Goal: Transaction & Acquisition: Purchase product/service

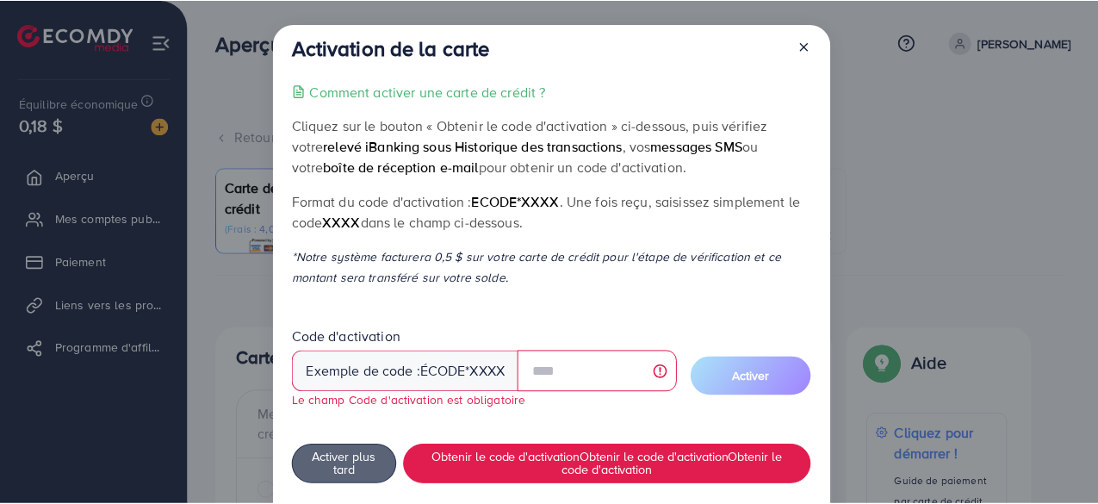
scroll to position [360, 0]
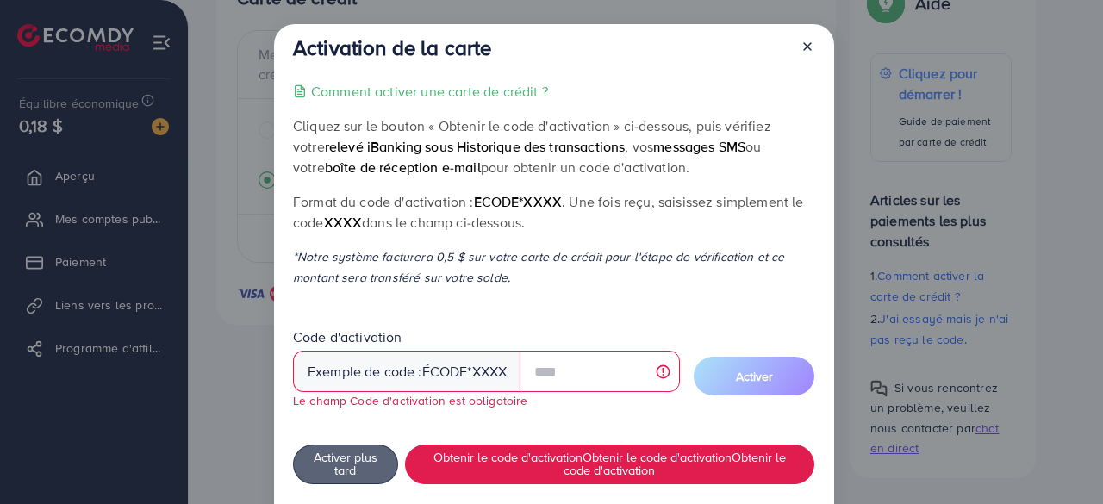
click at [808, 43] on line at bounding box center [807, 46] width 7 height 7
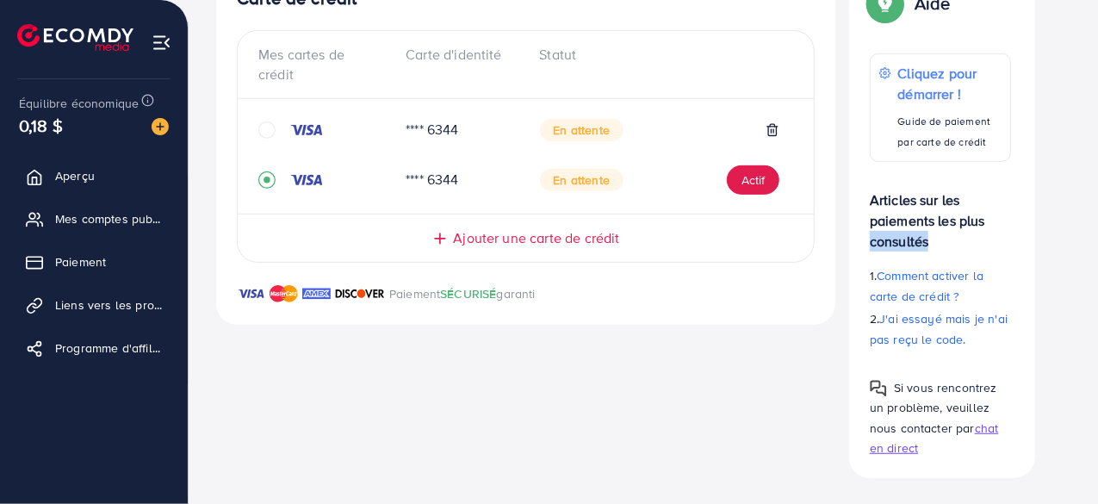
drag, startPoint x: 1097, startPoint y: 233, endPoint x: 1098, endPoint y: 214, distance: 19.0
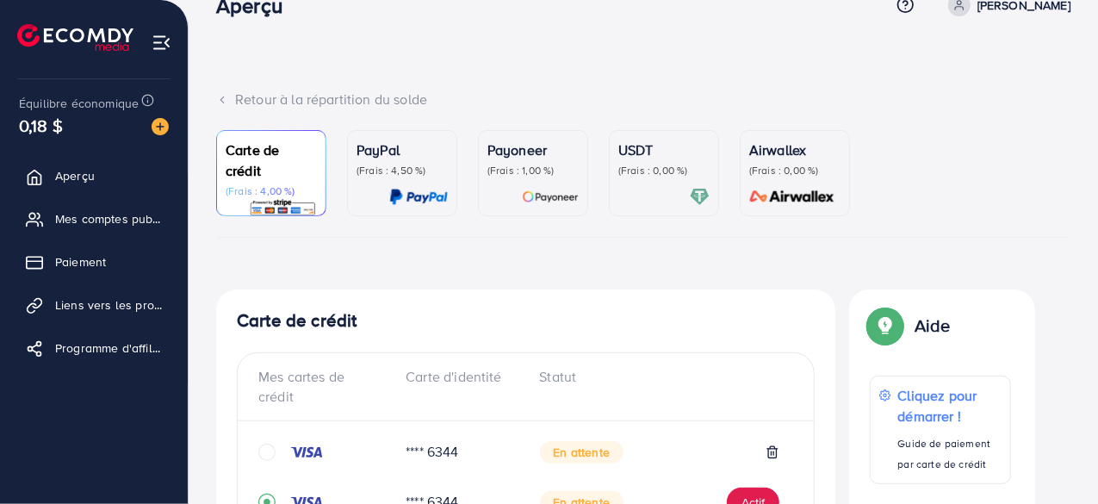
scroll to position [28, 0]
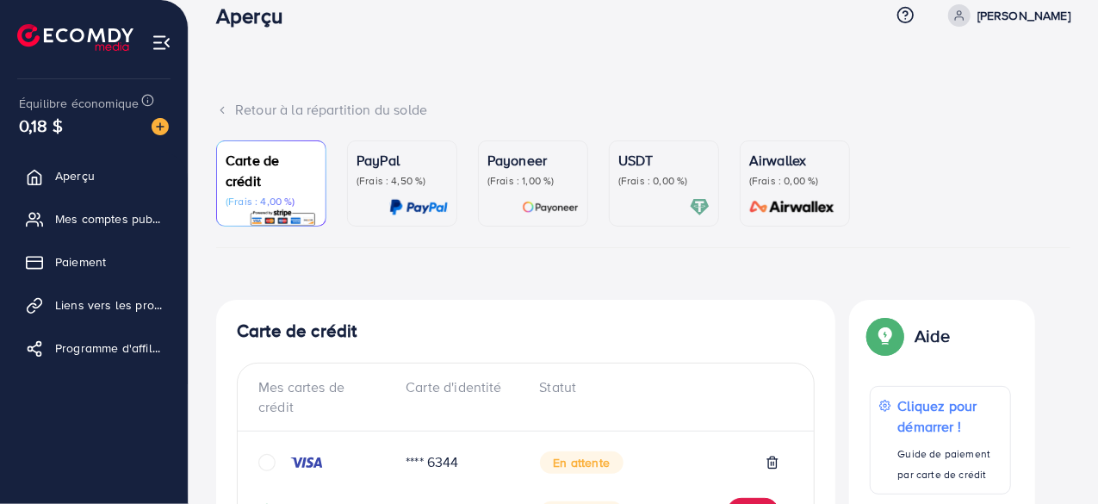
click at [638, 173] on font "(Frais : 0,00 %)" at bounding box center [653, 180] width 70 height 15
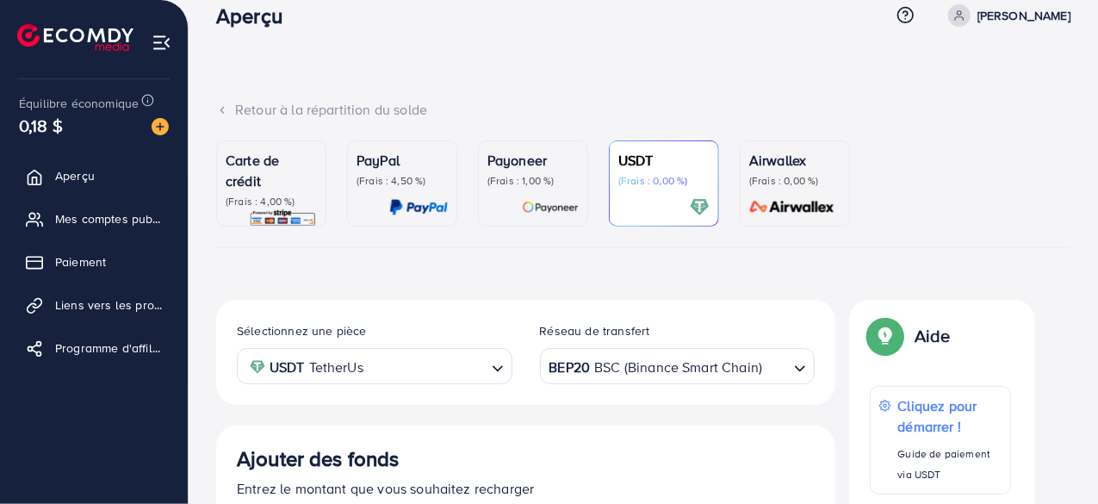
click at [295, 187] on p "Carte de crédit" at bounding box center [271, 170] width 91 height 41
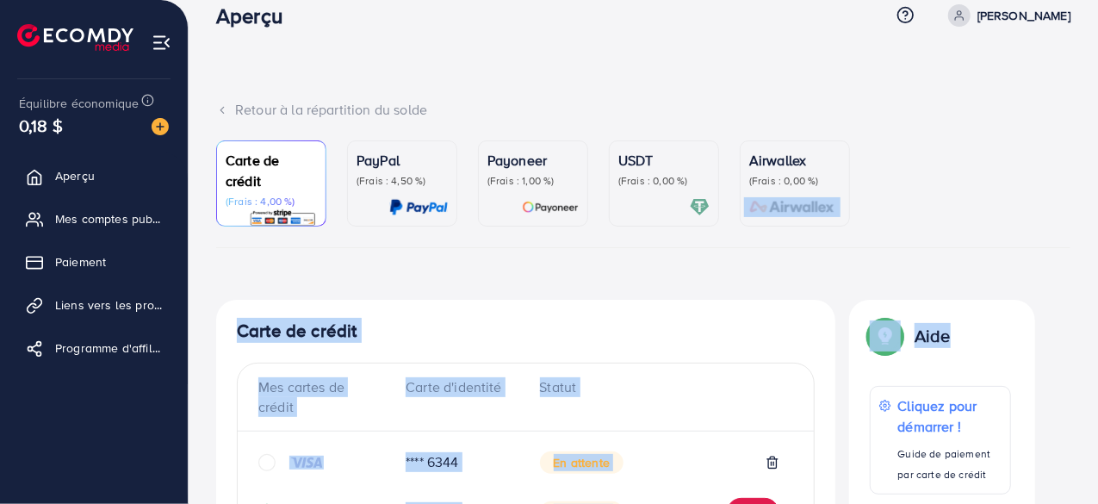
drag, startPoint x: 1097, startPoint y: 177, endPoint x: 1102, endPoint y: 253, distance: 76.8
click at [1098, 253] on html "Aperçu Centre d'aide Contacter le support Terme et politique À propos de nous […" at bounding box center [549, 224] width 1098 height 504
click at [751, 306] on div "Carte de crédit Mes cartes de crédit Carte d'identité Statut **** 6344 En atten…" at bounding box center [525, 478] width 619 height 357
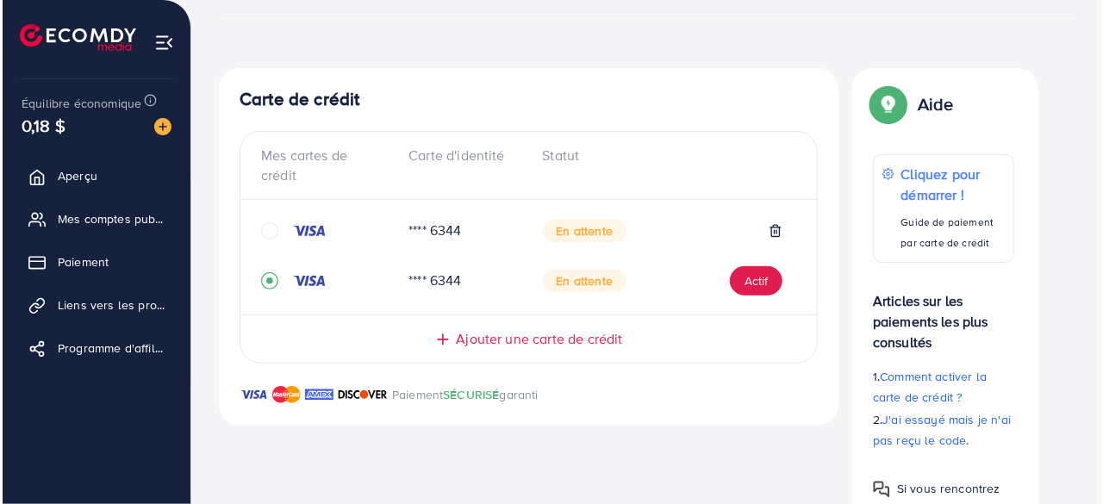
scroll to position [258, 0]
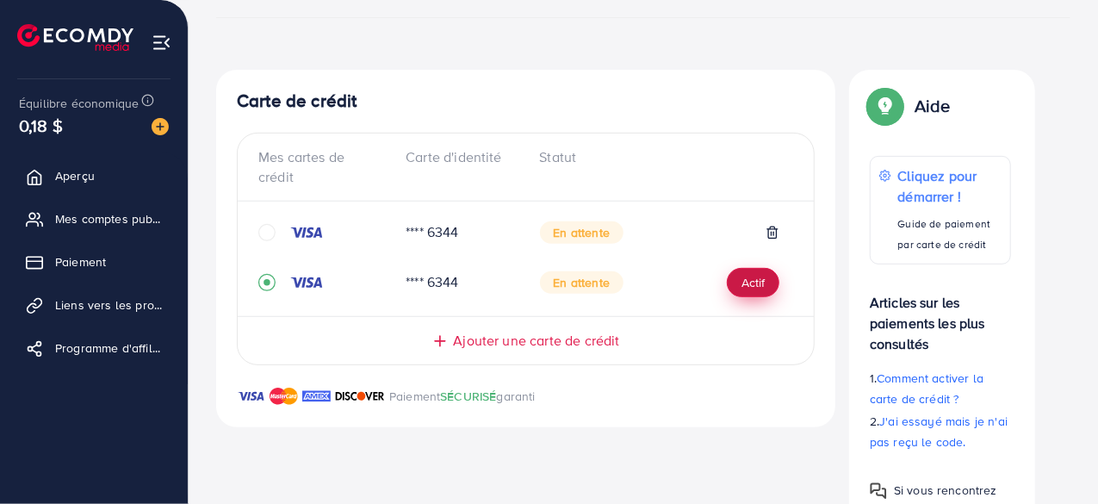
click at [751, 289] on font "Actif" at bounding box center [753, 283] width 23 height 17
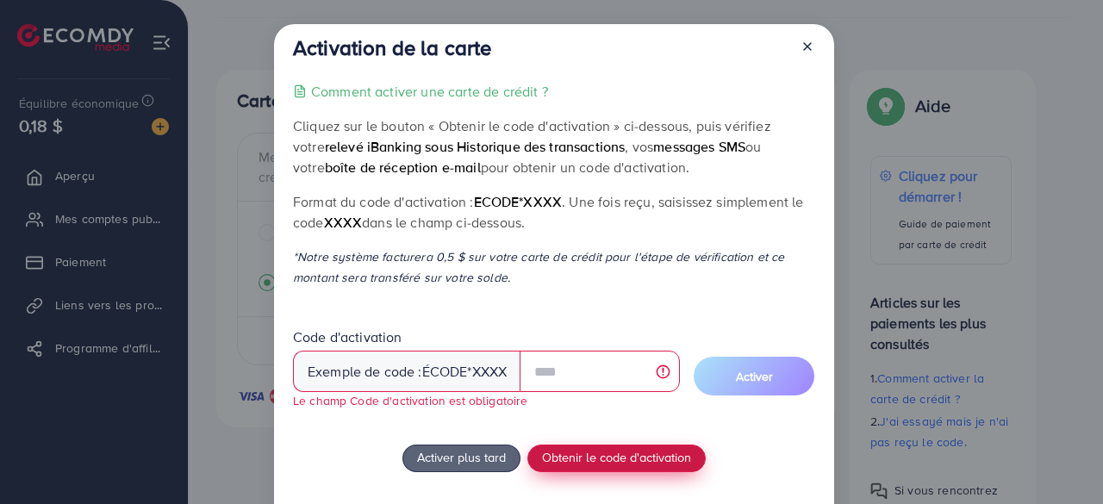
click at [607, 458] on font "Obtenir le code d'activation" at bounding box center [616, 457] width 149 height 18
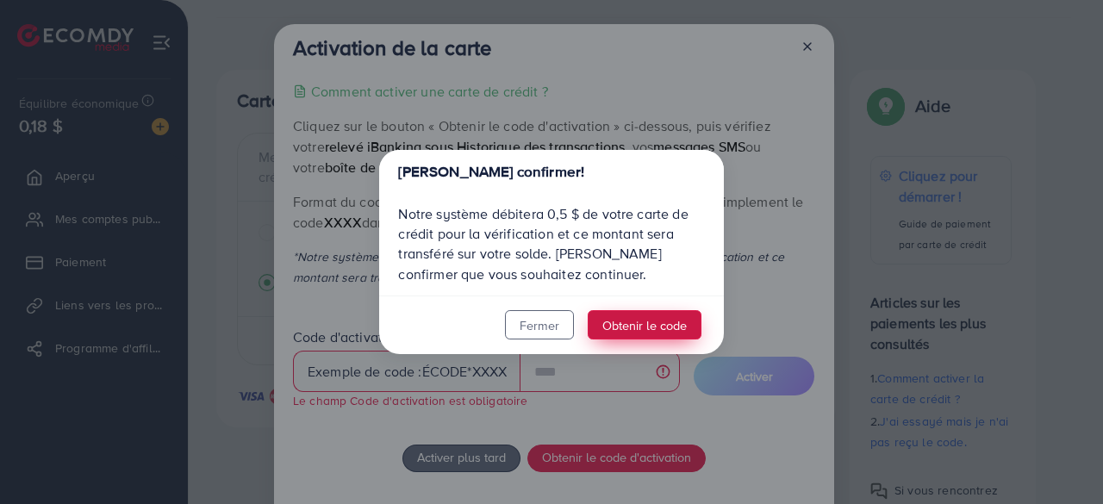
click at [635, 326] on font "Obtenir le code" at bounding box center [644, 325] width 84 height 18
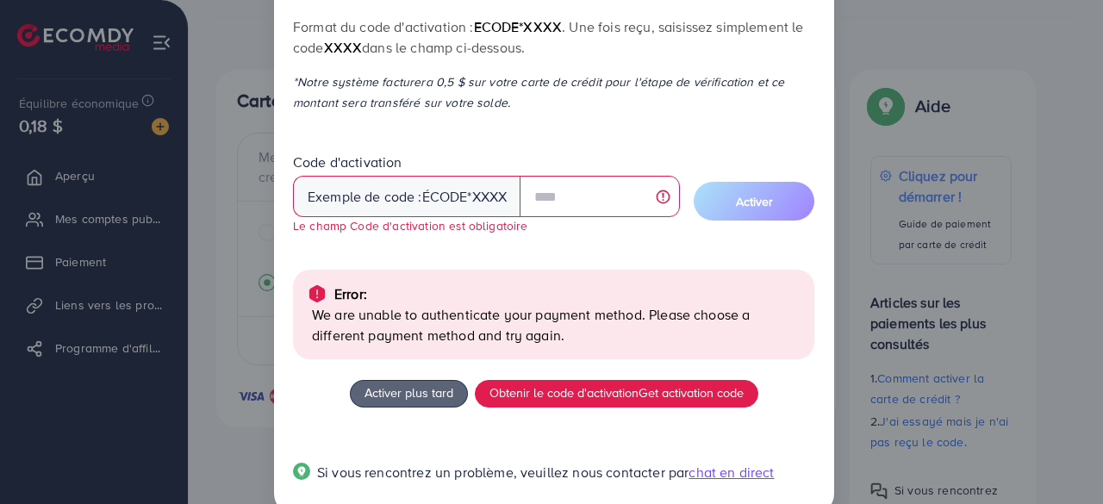
scroll to position [208, 0]
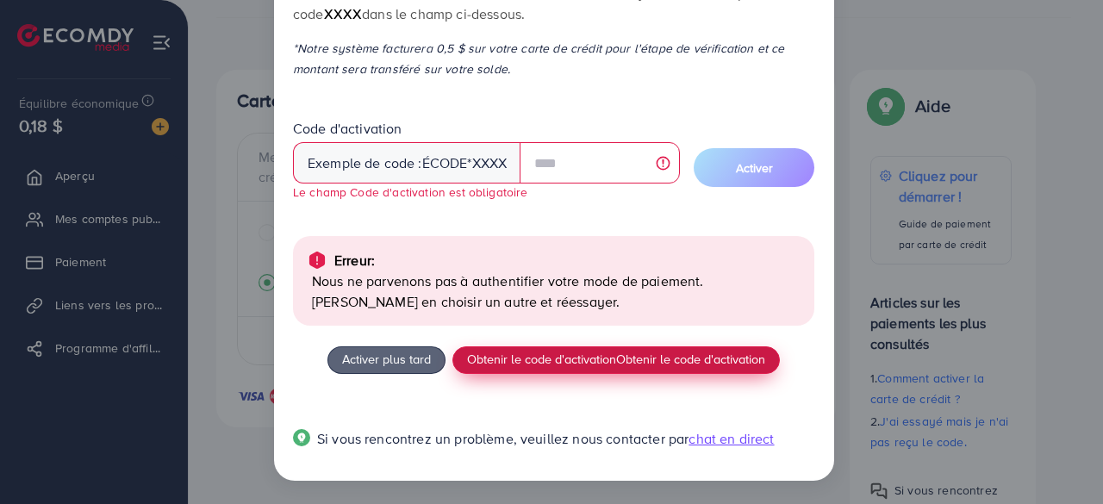
click at [583, 364] on font "Obtenir le code d'activation" at bounding box center [541, 359] width 149 height 18
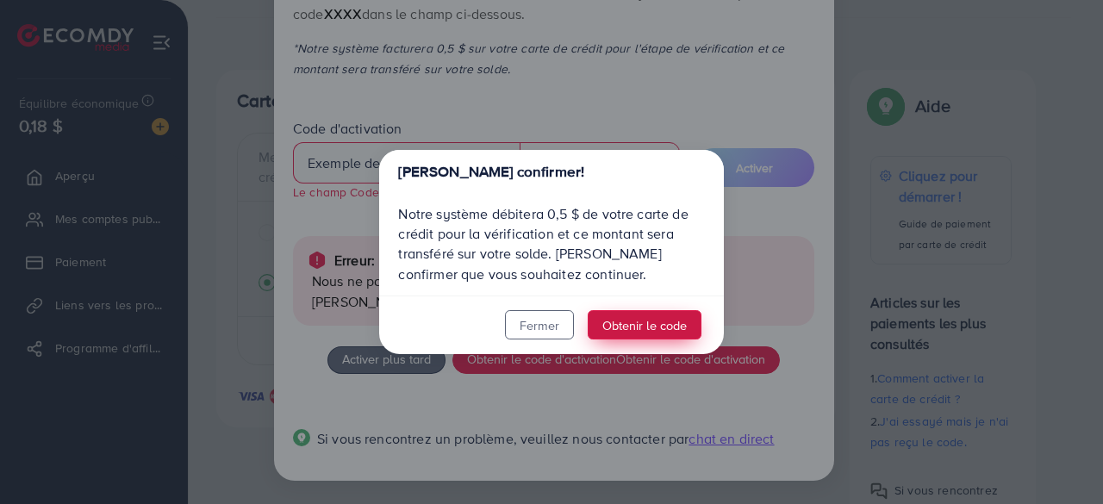
click at [632, 323] on font "Obtenir le code" at bounding box center [644, 325] width 84 height 18
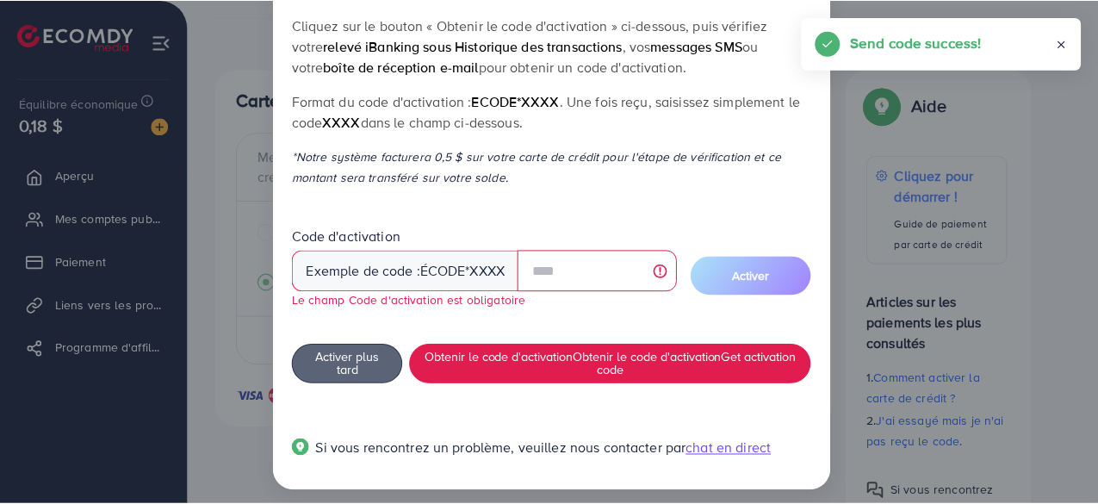
scroll to position [110, 0]
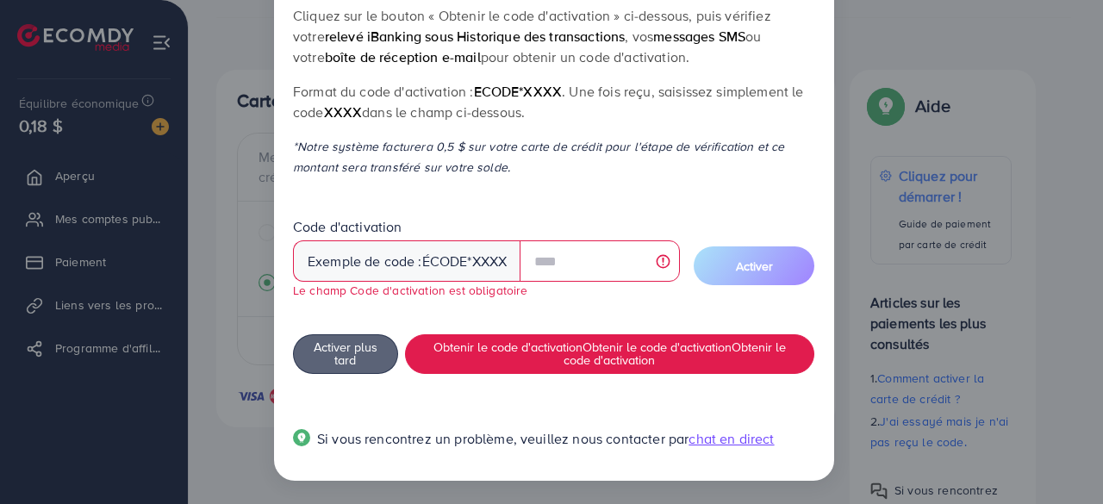
click at [227, 217] on div "Activation de la carte Comment activer une carte de crédit ? Cliquez sur le bou…" at bounding box center [551, 252] width 1103 height 504
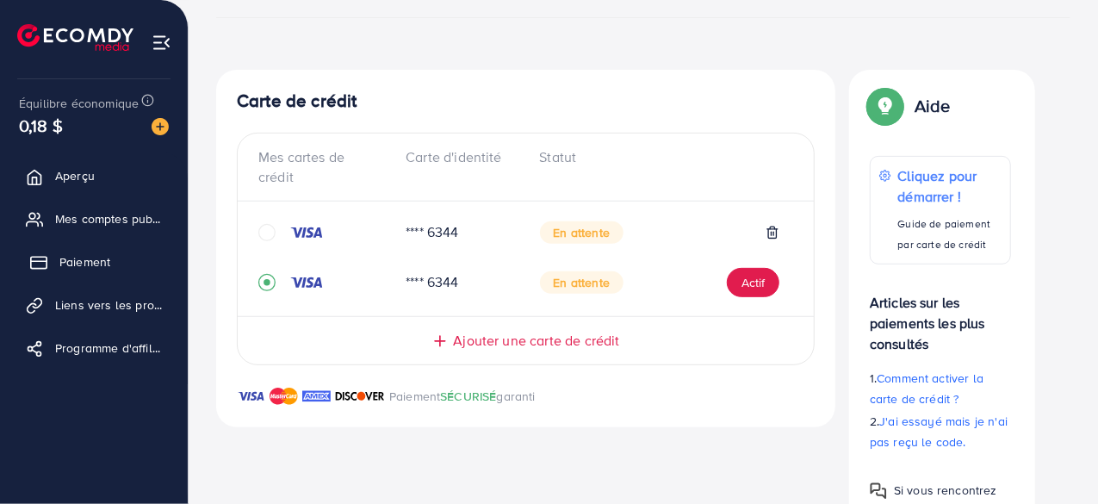
click at [100, 264] on font "Paiement" at bounding box center [84, 261] width 51 height 17
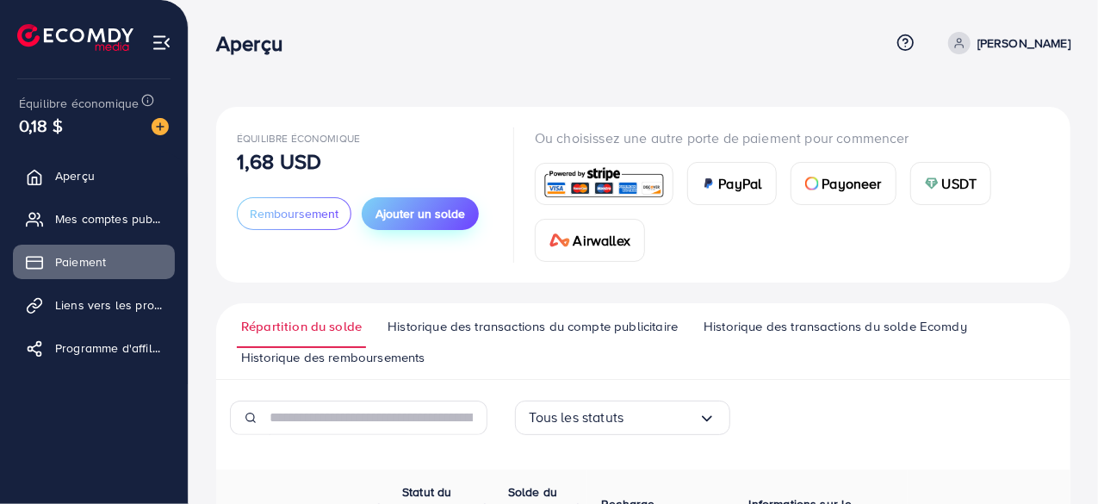
click at [455, 209] on font "Ajouter un solde" at bounding box center [421, 213] width 90 height 17
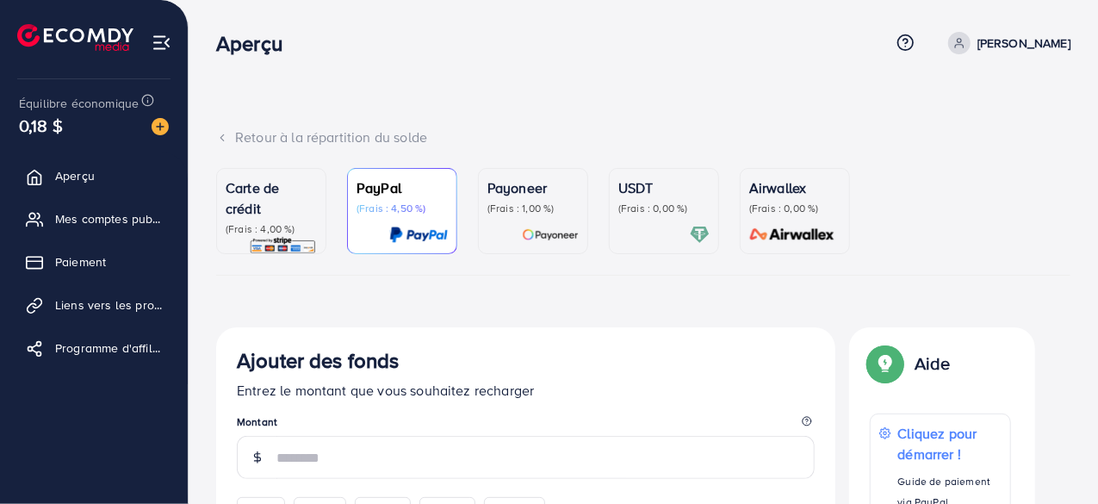
click at [784, 197] on font "Airwallex" at bounding box center [777, 187] width 57 height 19
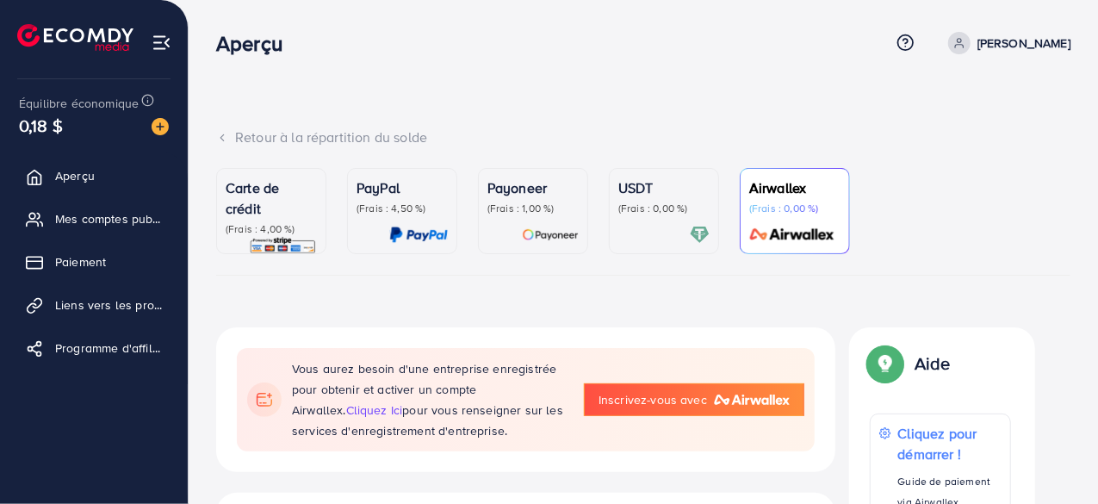
click at [661, 399] on font "Inscrivez-vous avec" at bounding box center [653, 399] width 109 height 17
click at [703, 236] on img at bounding box center [700, 235] width 20 height 20
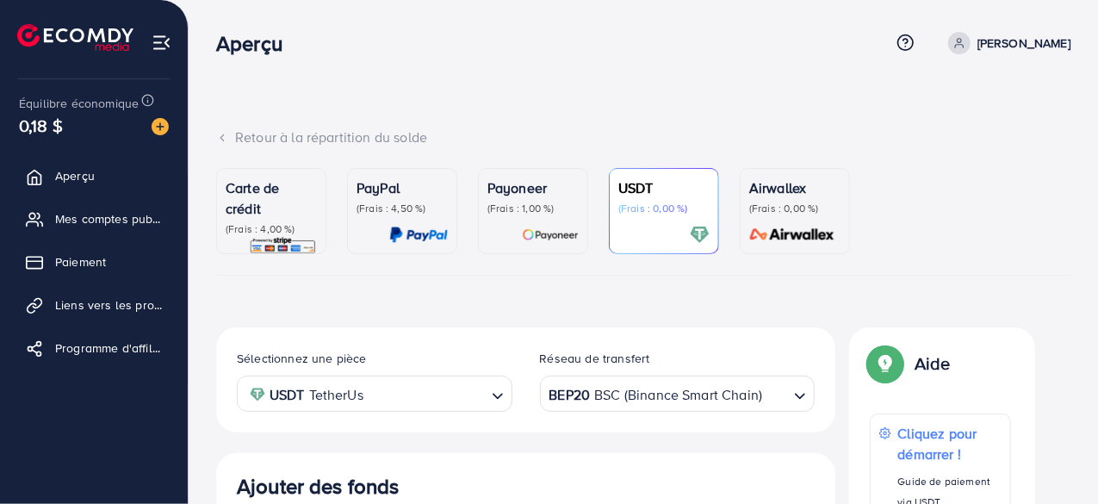
click at [667, 189] on p "USDT" at bounding box center [663, 187] width 91 height 21
click at [675, 222] on div "USDT (Frais : 0,00 %)" at bounding box center [663, 210] width 91 height 67
click at [793, 198] on div "Airwallex (Frais : 0,00 %)" at bounding box center [794, 196] width 91 height 38
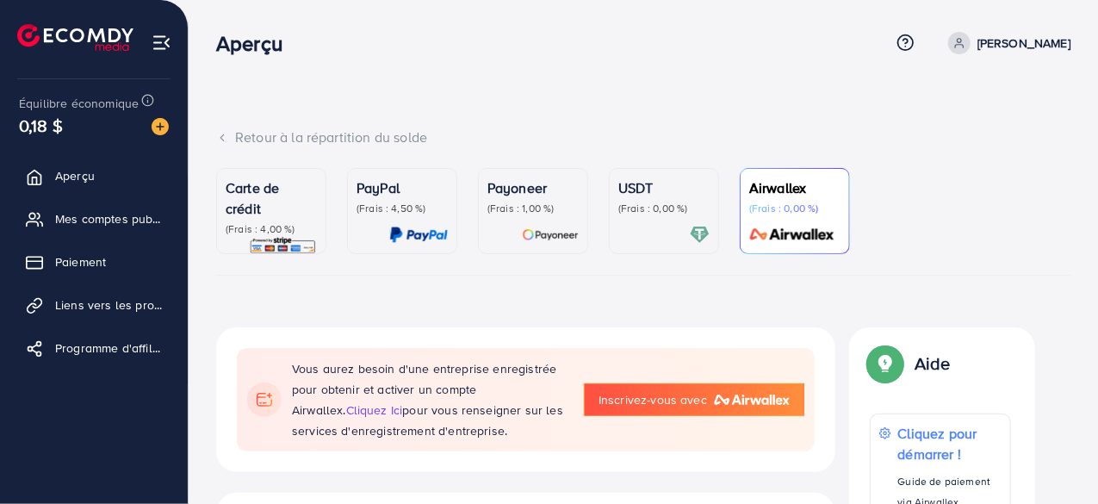
click at [663, 208] on font "(Frais : 0,00 %)" at bounding box center [653, 208] width 70 height 15
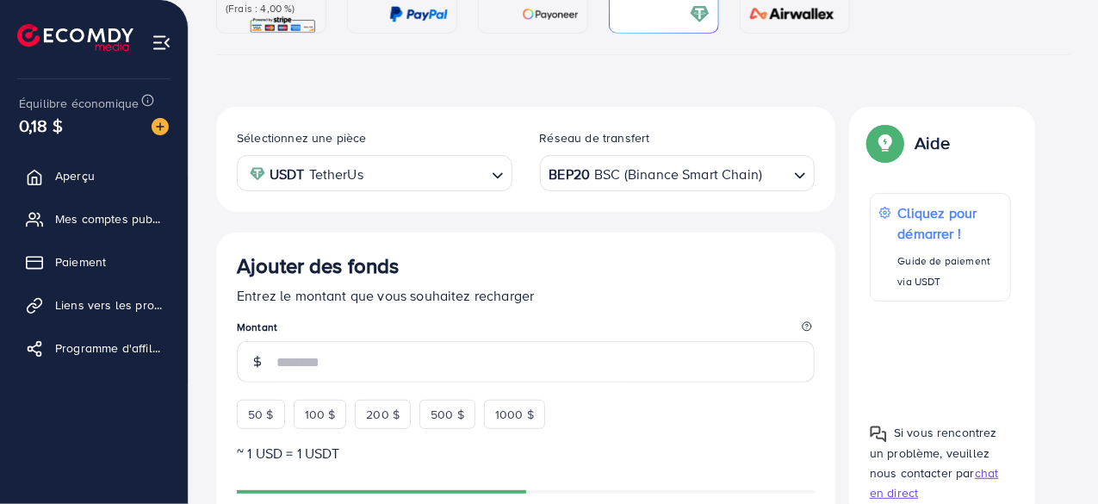
scroll to position [219, 0]
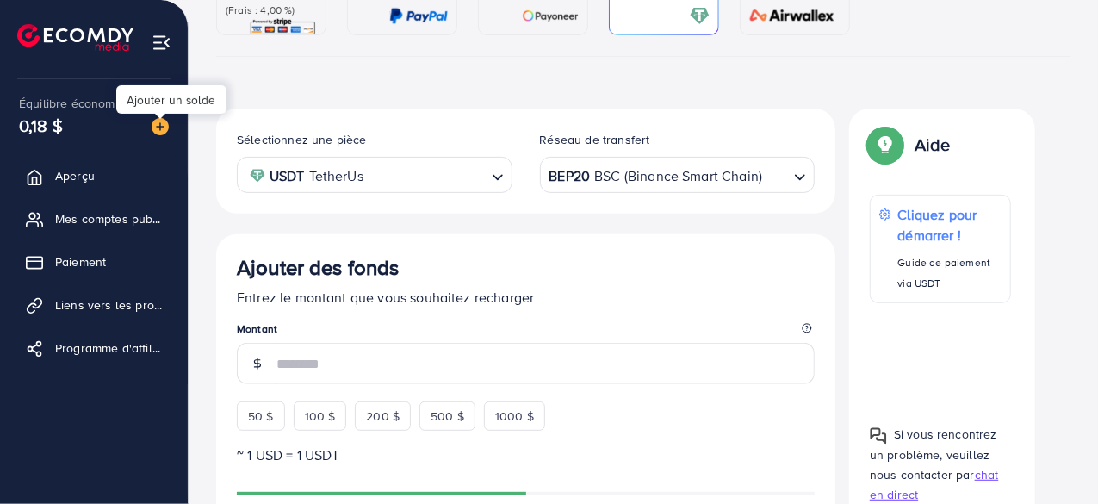
click at [159, 121] on img at bounding box center [160, 126] width 17 height 17
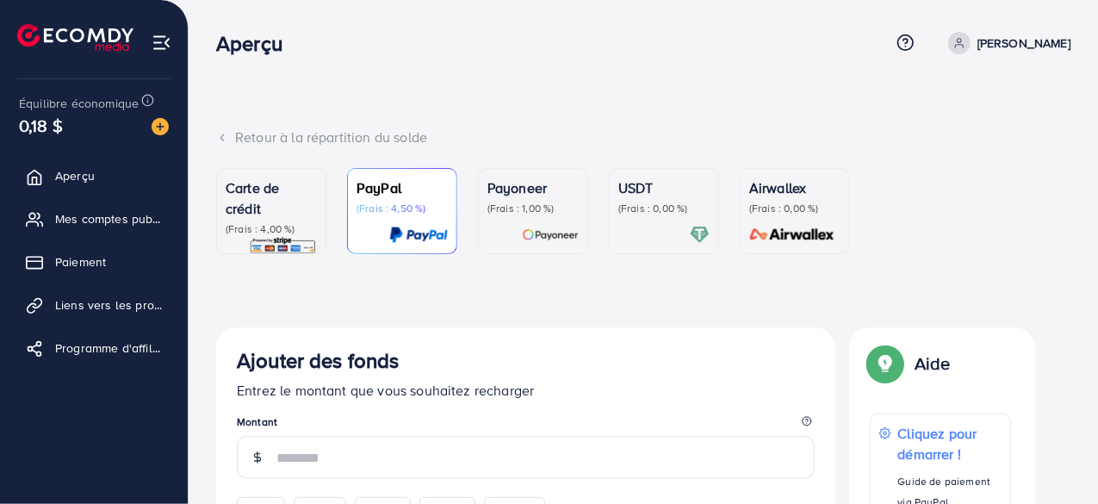
click at [545, 208] on font "(Frais : 1,00 %)" at bounding box center [521, 208] width 67 height 15
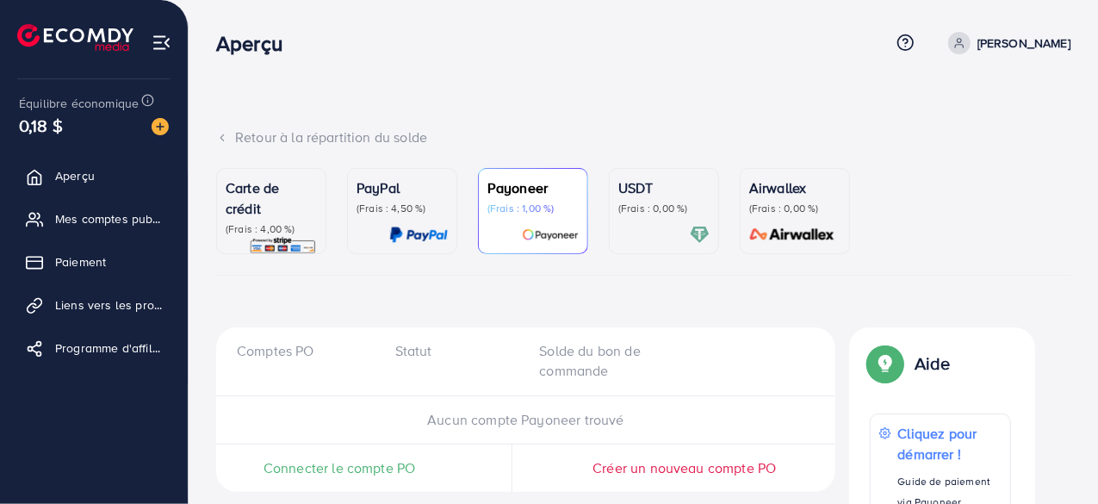
click at [416, 466] on div "Connecter le compte PO" at bounding box center [339, 468] width 246 height 20
click at [407, 468] on font "Connecter le compte PO" at bounding box center [340, 467] width 152 height 19
click at [395, 202] on font "(Frais : 4,50 %)" at bounding box center [392, 208] width 70 height 15
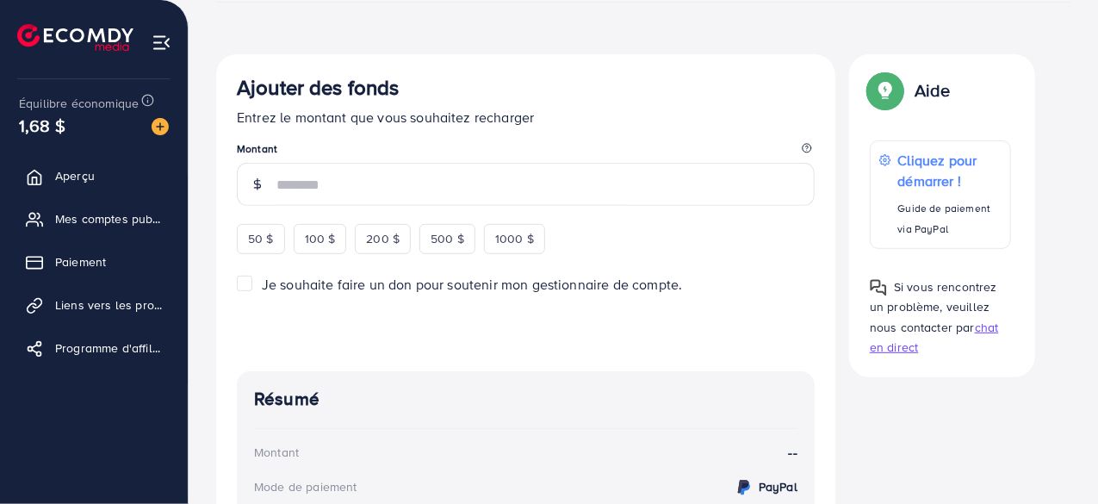
scroll to position [276, 0]
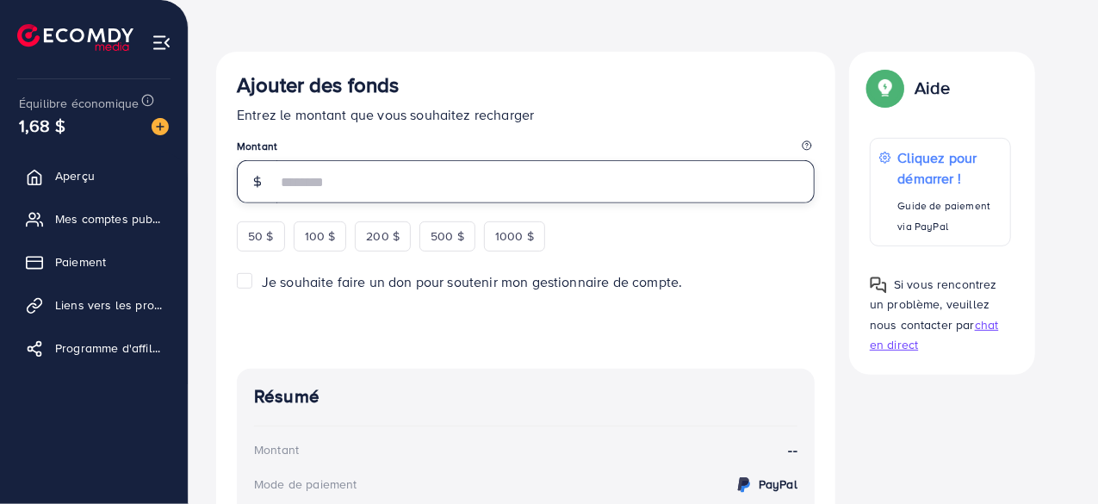
click at [308, 177] on input "number" at bounding box center [546, 181] width 538 height 43
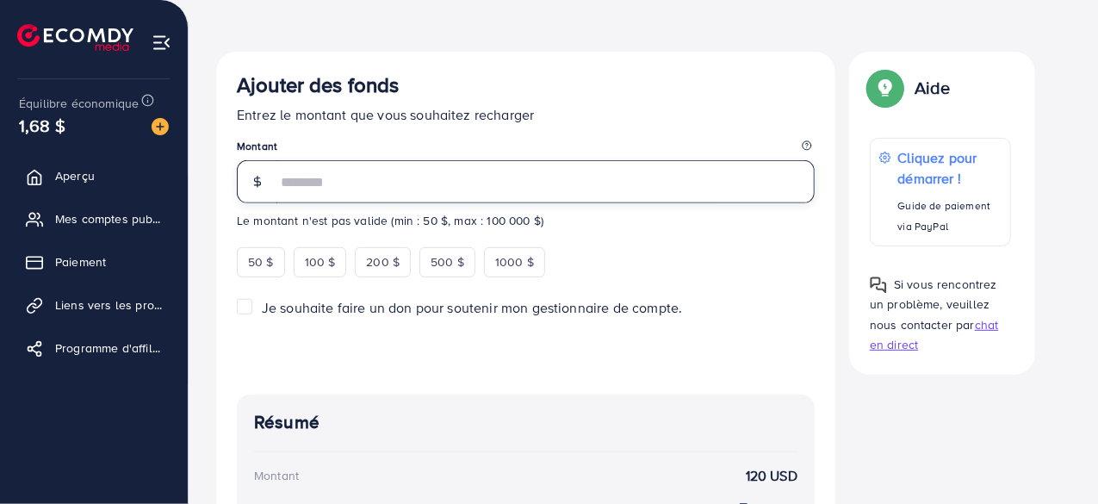
type input "***"
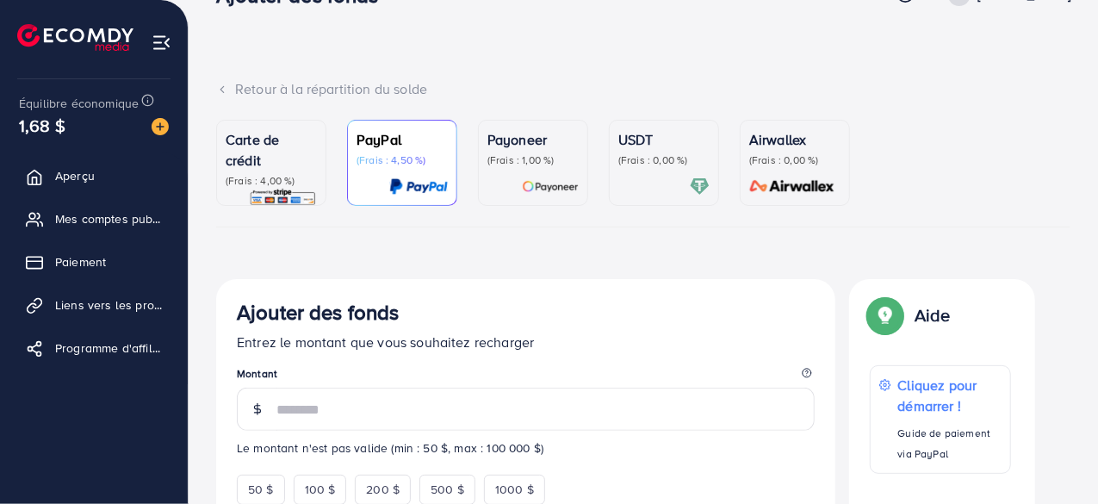
scroll to position [0, 0]
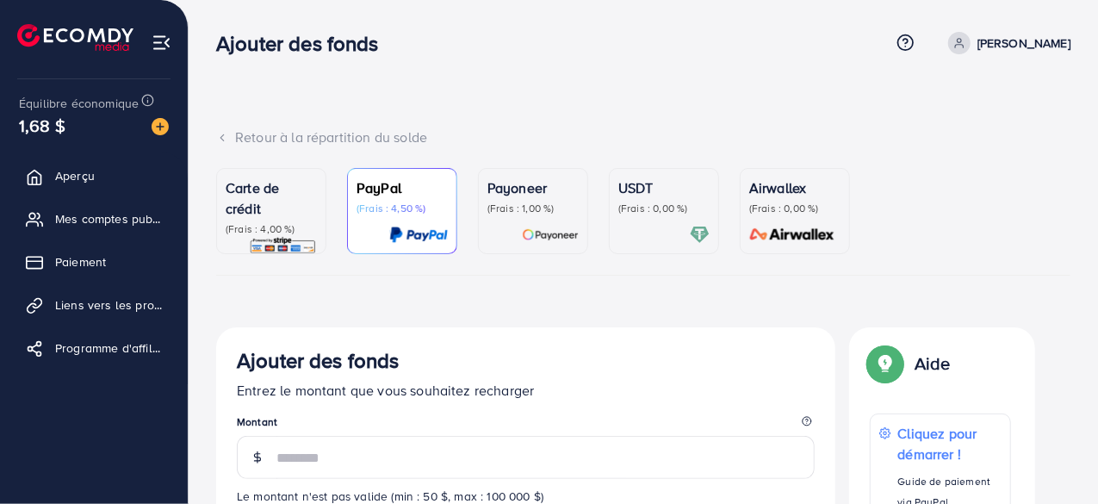
click at [255, 192] on font "Carte de crédit" at bounding box center [252, 198] width 53 height 40
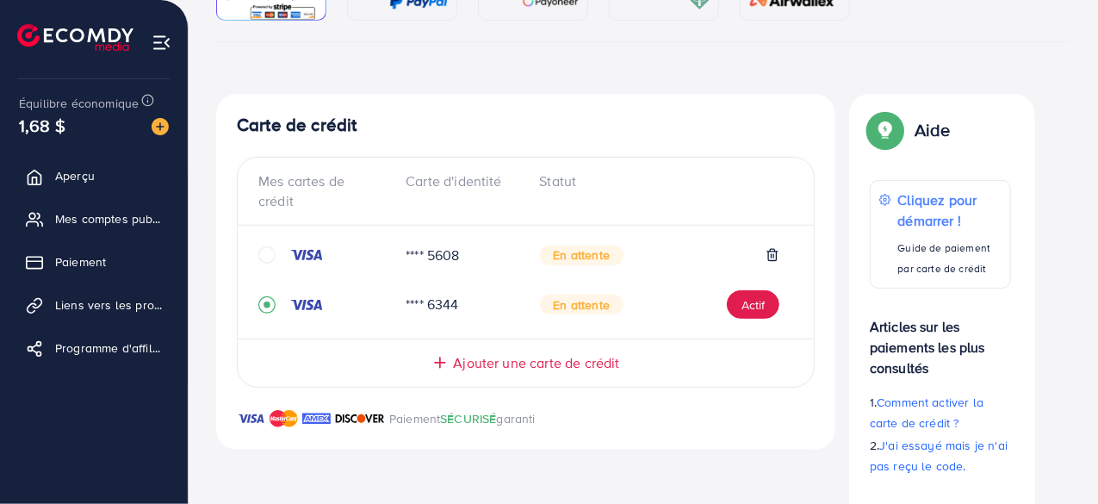
scroll to position [234, 0]
click at [743, 295] on font "Actif" at bounding box center [753, 303] width 23 height 17
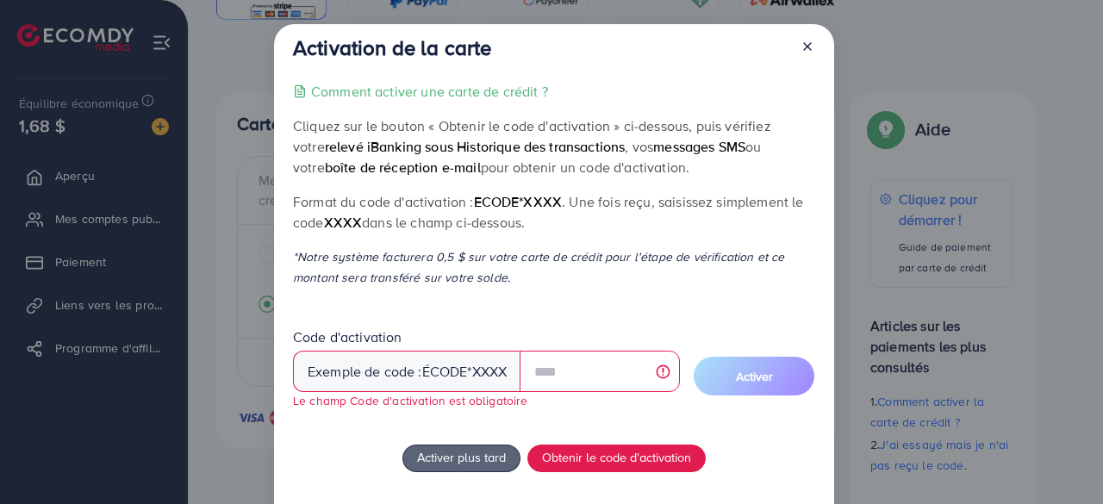
click at [237, 155] on div "Activation de la carte Comment activer une carte de crédit ? Cliquez sur le bou…" at bounding box center [551, 252] width 1103 height 504
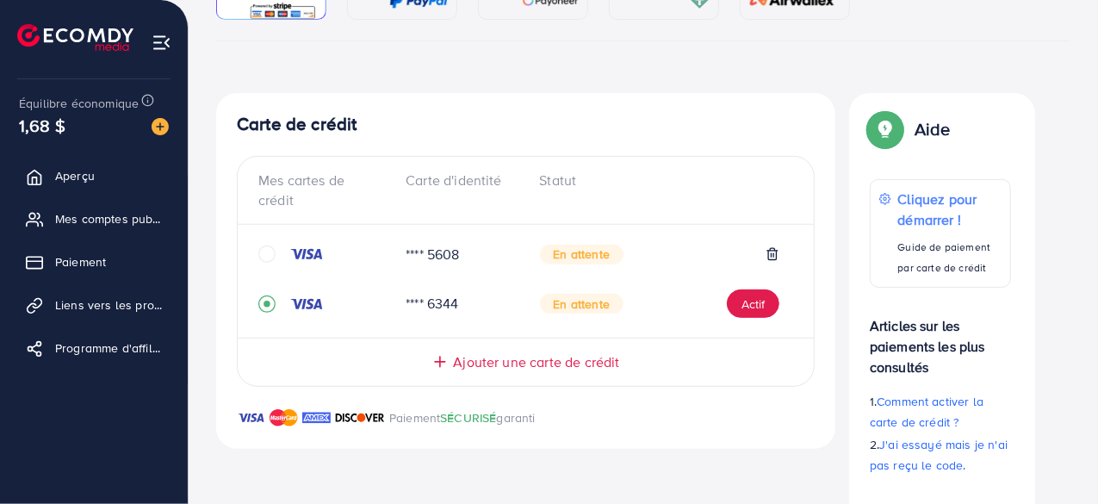
click at [267, 66] on div "Carte de crédit (Frais : 4,00 %) PayPal (Frais : 4,50 %) Payoneer (Frais : 1,00…" at bounding box center [643, 269] width 855 height 670
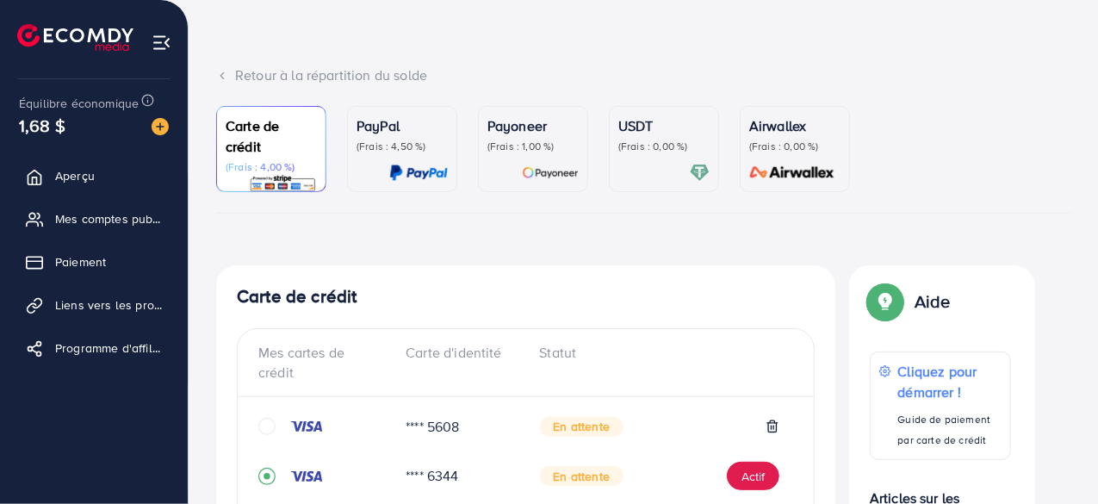
scroll to position [0, 0]
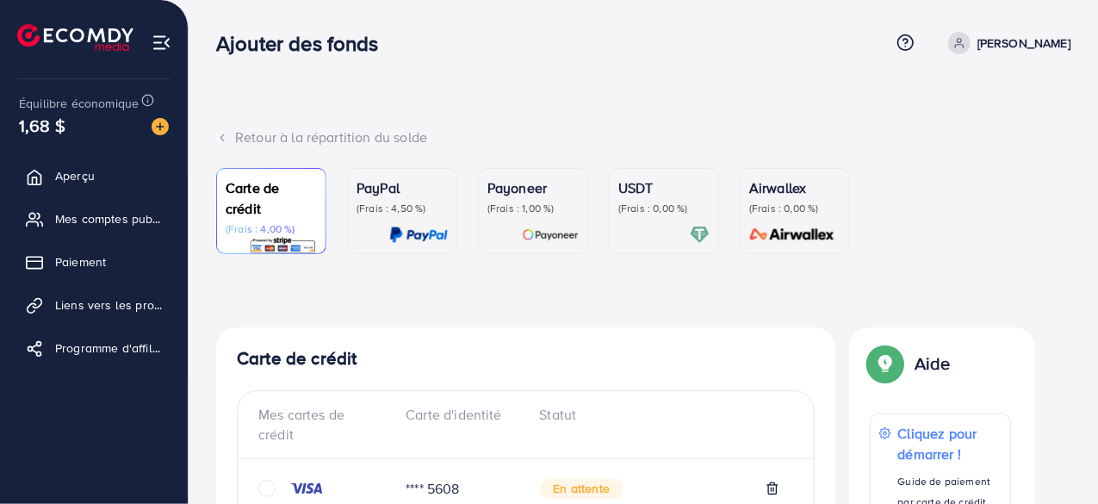
click at [169, 40] on img at bounding box center [162, 43] width 20 height 20
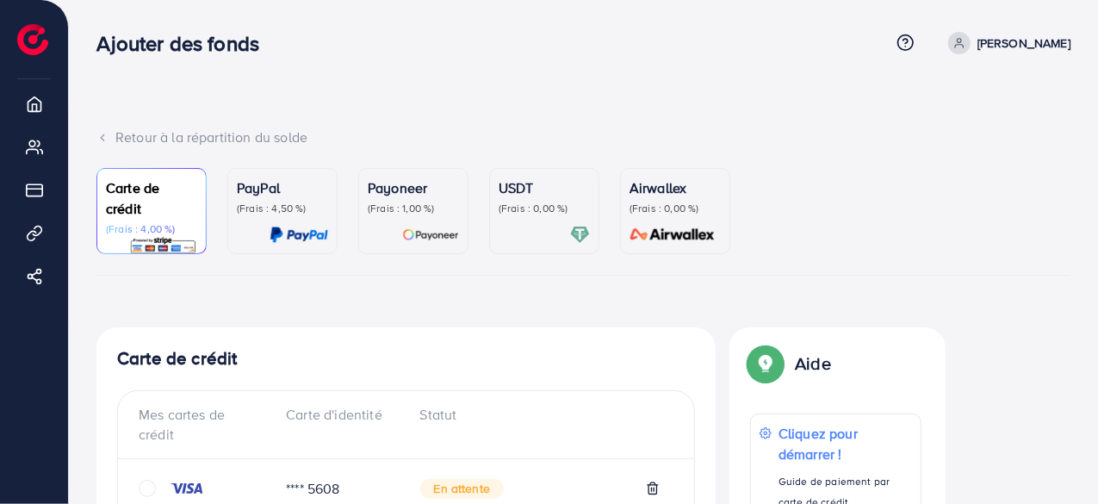
click at [1023, 35] on font "[PERSON_NAME]" at bounding box center [1024, 42] width 93 height 17
click at [782, 103] on div "Retour à la répartition du solde Carte de crédit (Frais : 4,00 %) PayPal (Frais…" at bounding box center [583, 412] width 1029 height 825
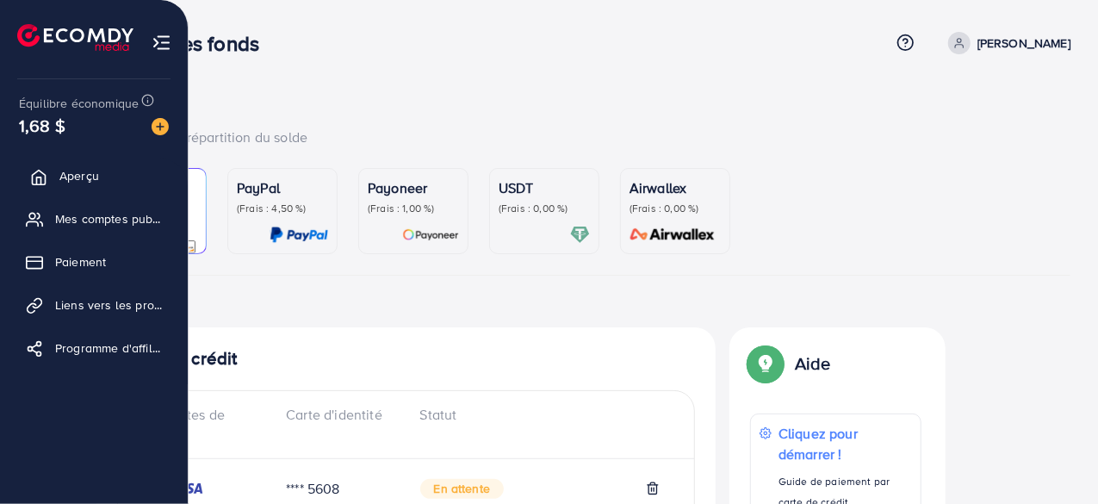
click at [53, 174] on link "Aperçu" at bounding box center [94, 176] width 162 height 34
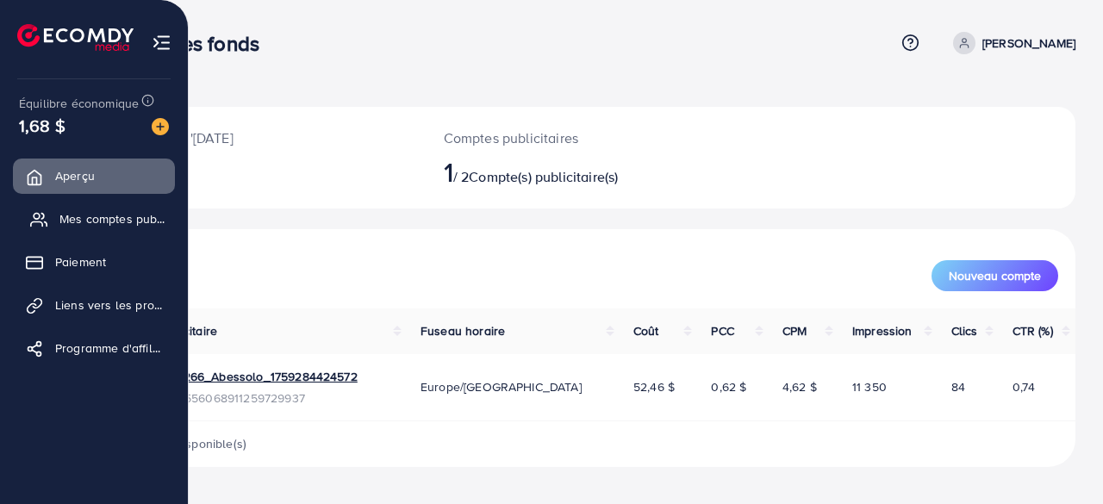
click at [108, 218] on font "Mes comptes publicitaires" at bounding box center [131, 218] width 144 height 17
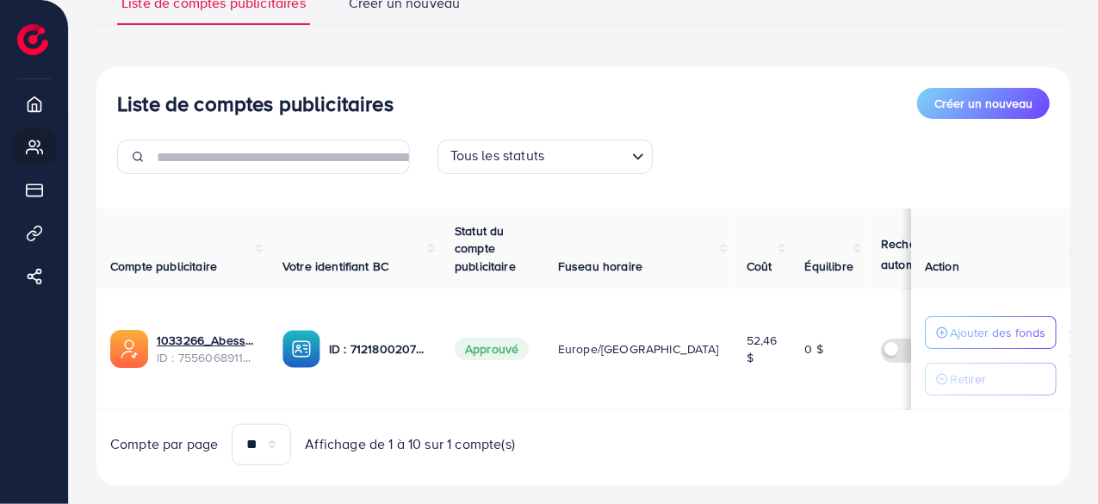
scroll to position [180, 0]
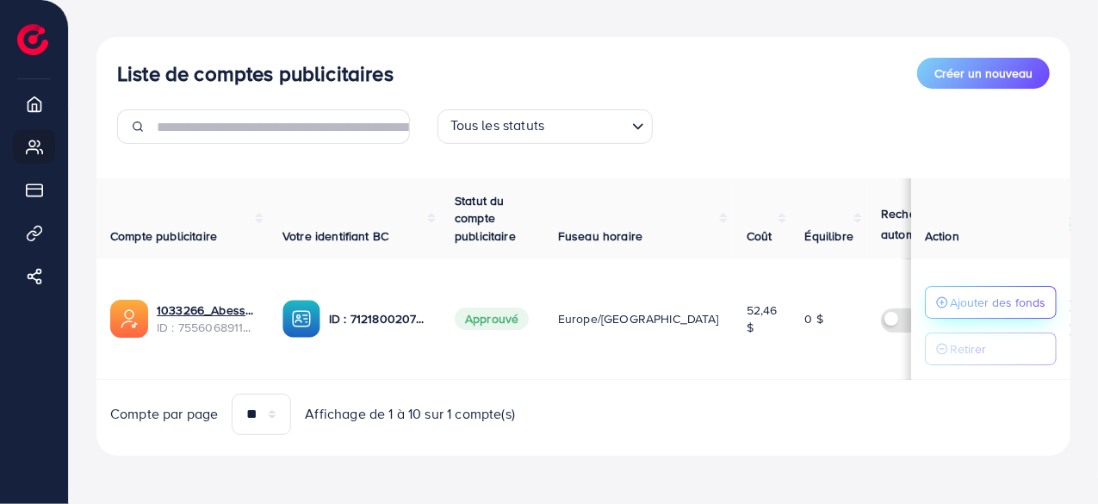
click at [987, 299] on font "Ajouter des fonds" at bounding box center [998, 302] width 96 height 17
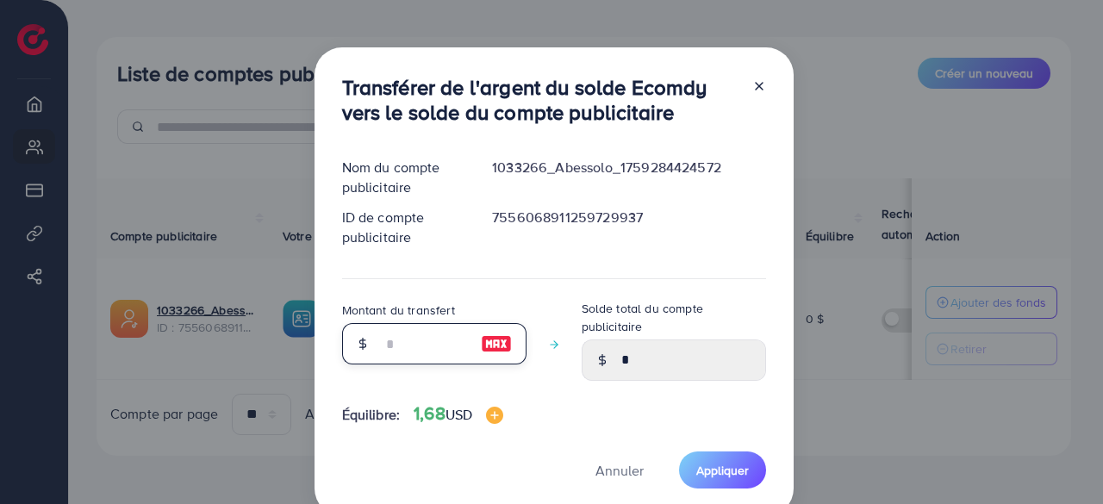
click at [462, 352] on input "number" at bounding box center [425, 343] width 86 height 41
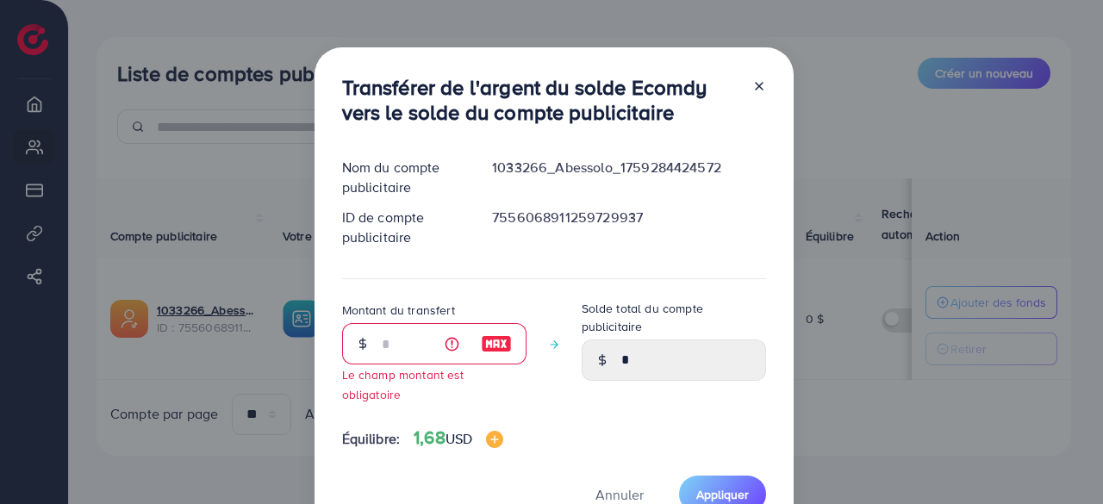
click at [756, 84] on icon at bounding box center [759, 86] width 14 height 14
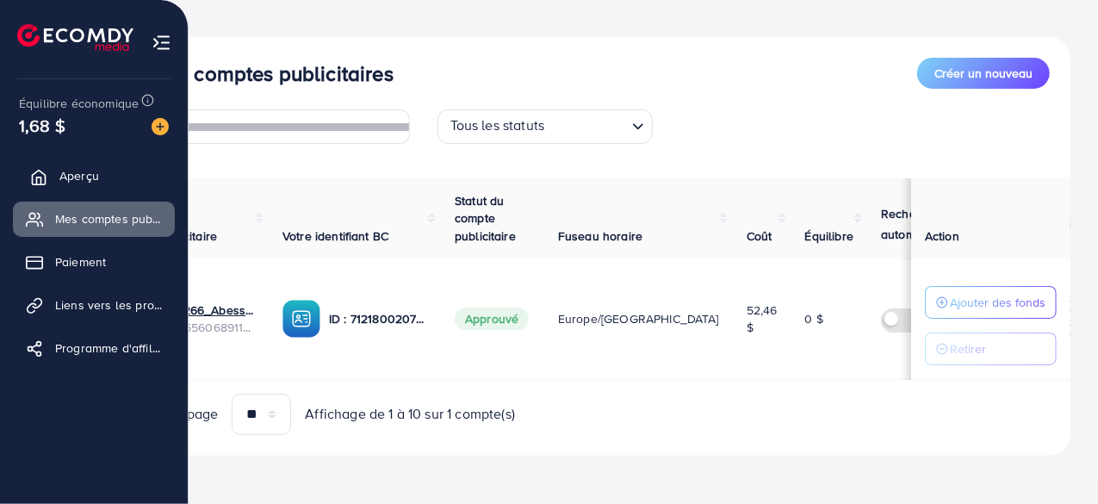
click at [86, 183] on font "Aperçu" at bounding box center [79, 175] width 40 height 17
